Goal: Transaction & Acquisition: Purchase product/service

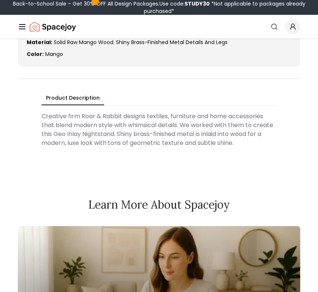
scroll to position [454, 0]
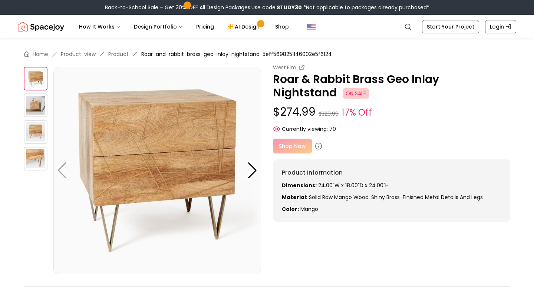
click at [293, 145] on div "Shop Now" at bounding box center [391, 146] width 237 height 15
click at [298, 146] on div "Shop Now" at bounding box center [391, 146] width 237 height 15
click at [283, 147] on div "Shop Now" at bounding box center [391, 146] width 237 height 15
click at [299, 148] on div "Shop Now" at bounding box center [391, 146] width 237 height 15
click at [318, 146] on icon at bounding box center [318, 145] width 7 height 7
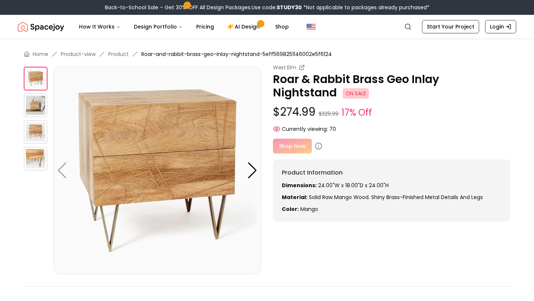
click at [287, 147] on div "Shop Now" at bounding box center [391, 146] width 237 height 15
click at [319, 148] on circle at bounding box center [319, 146] width 6 height 6
click at [291, 130] on span "Currently viewing:" at bounding box center [305, 128] width 46 height 7
click at [289, 148] on div "Shop Now" at bounding box center [391, 146] width 237 height 15
click at [246, 175] on img at bounding box center [157, 171] width 208 height 208
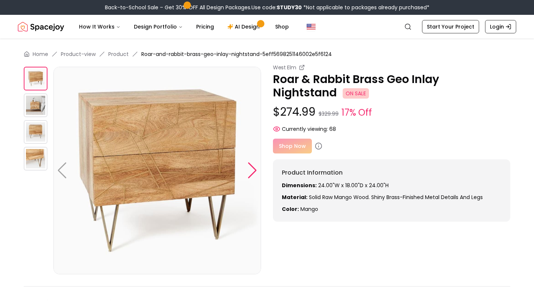
click at [253, 174] on div at bounding box center [252, 171] width 10 height 16
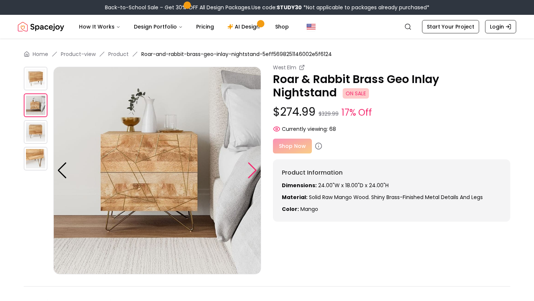
click at [253, 174] on div at bounding box center [252, 171] width 10 height 16
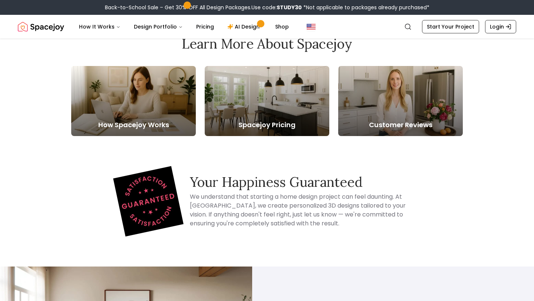
scroll to position [344, 0]
